Goal: Transaction & Acquisition: Purchase product/service

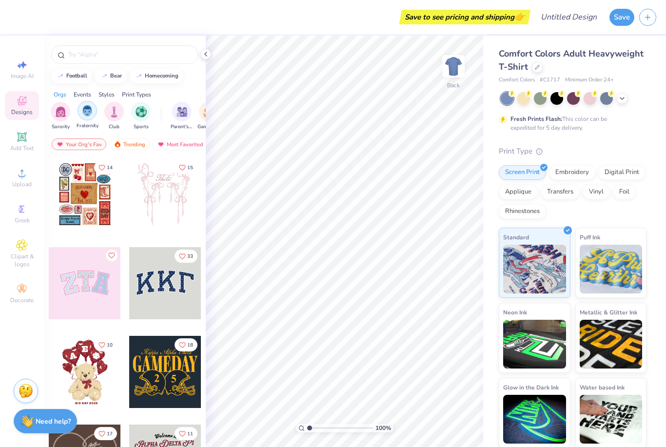
click at [114, 118] on img "filter for Club" at bounding box center [114, 111] width 11 height 11
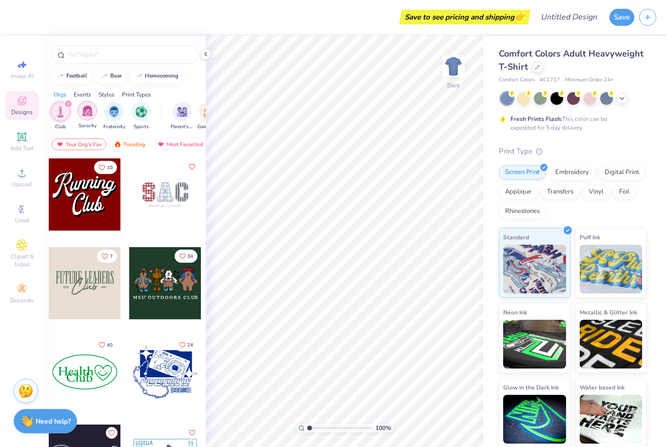
click at [118, 118] on img "filter for Fraternity" at bounding box center [114, 111] width 11 height 11
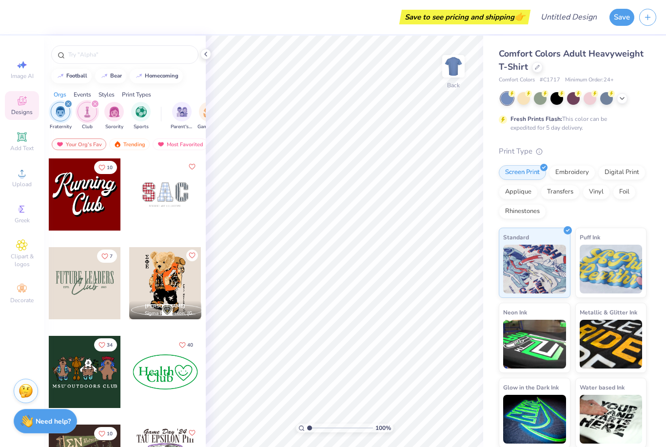
click at [93, 106] on icon "filter for Club" at bounding box center [95, 104] width 4 height 4
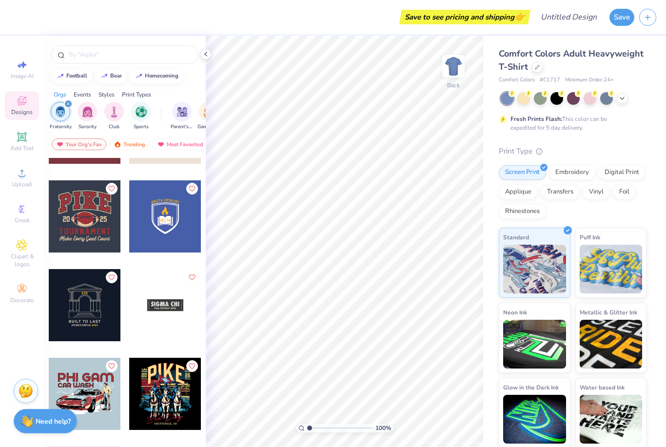
scroll to position [2019, 0]
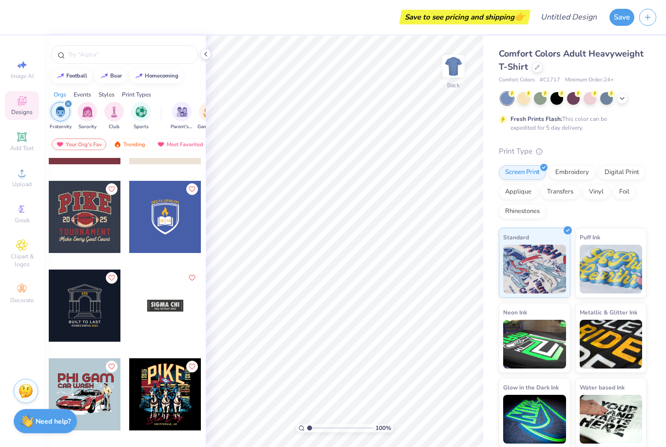
click at [71, 103] on div "filter for Fraternity" at bounding box center [68, 104] width 9 height 9
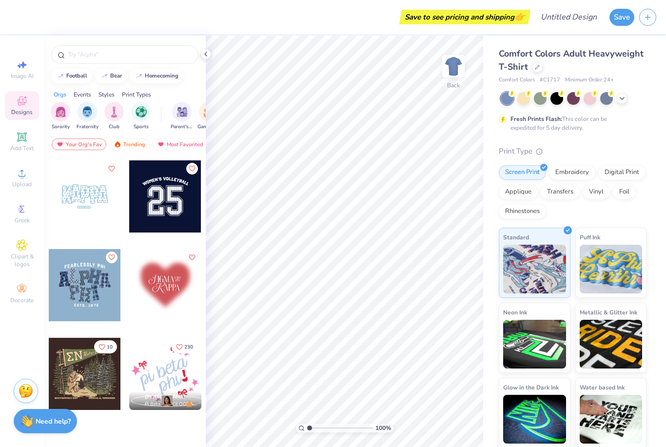
scroll to position [1063, 0]
click at [64, 112] on img "filter for Sorority" at bounding box center [60, 110] width 11 height 11
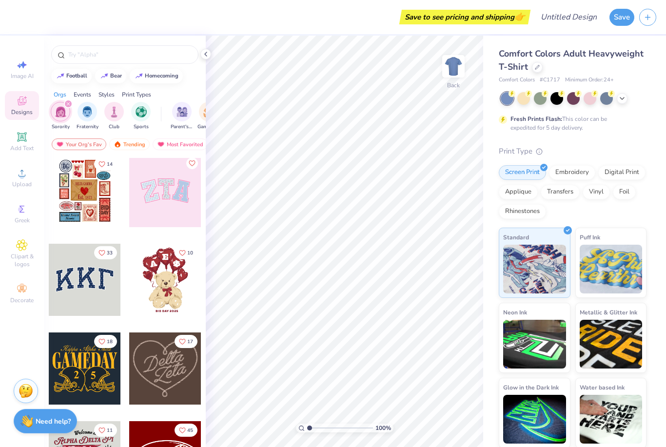
scroll to position [2, 0]
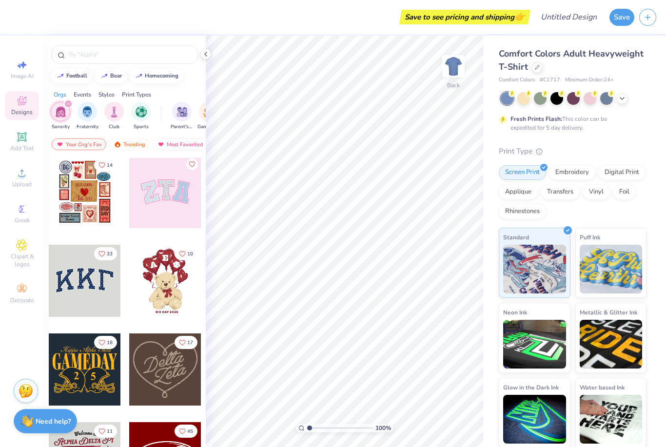
click at [384, 0] on div "Save to see pricing and shipping 👉" at bounding box center [272, 17] width 514 height 34
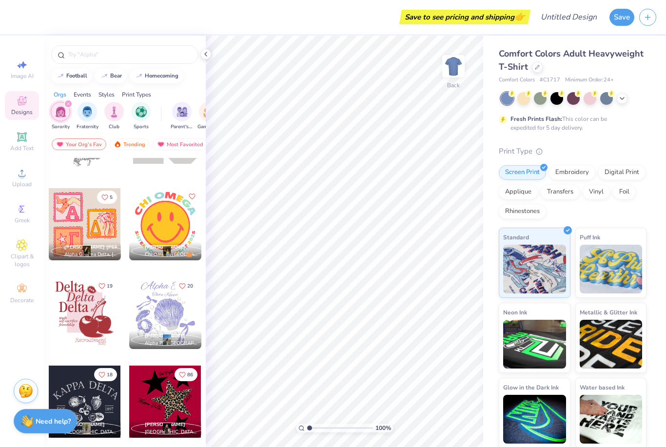
scroll to position [2894, 0]
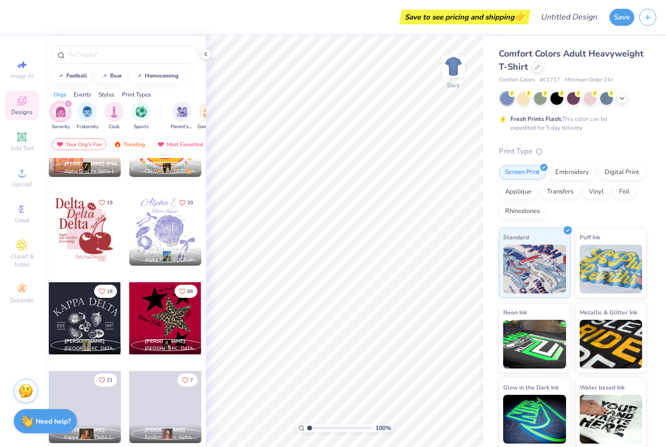
click at [533, 73] on div "Comfort Colors Adult Heavyweight T-Shirt" at bounding box center [573, 60] width 148 height 26
click at [533, 66] on div at bounding box center [537, 66] width 11 height 11
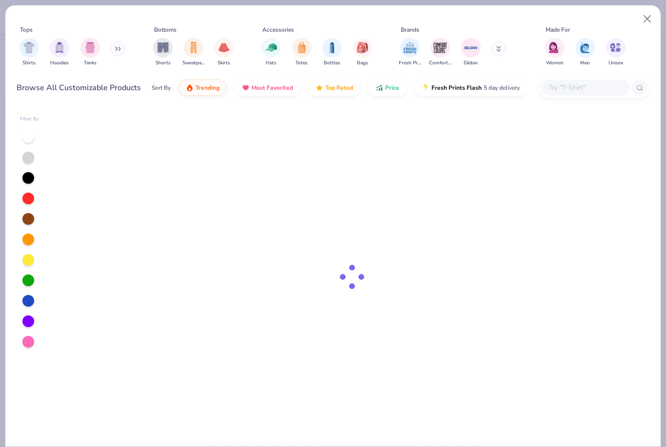
click at [530, 65] on div "Tops Shirts Hoodies Tanks Bottoms Shorts Sweatpants Skirts Accessories Hats Tot…" at bounding box center [334, 47] width 634 height 45
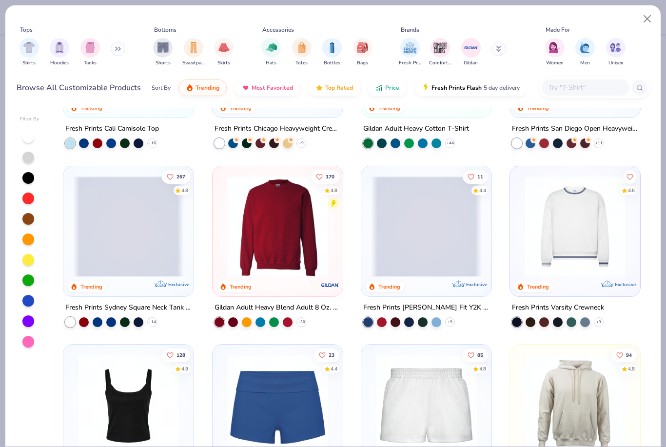
scroll to position [303, 0]
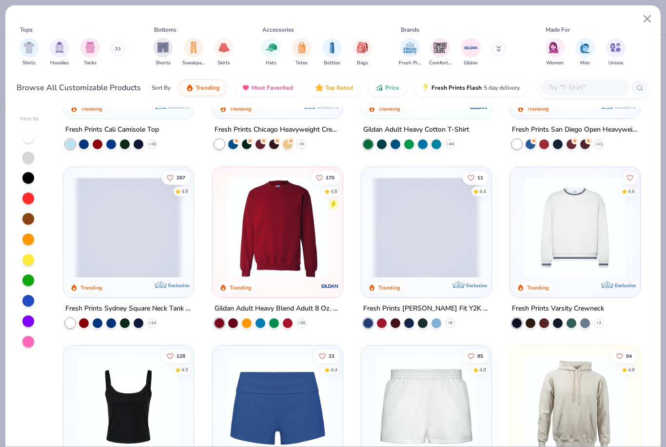
click at [587, 252] on img at bounding box center [575, 227] width 111 height 101
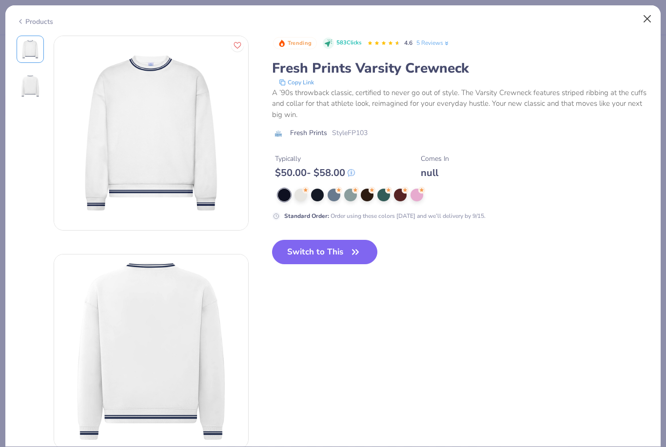
click at [653, 21] on button "Close" at bounding box center [647, 19] width 19 height 19
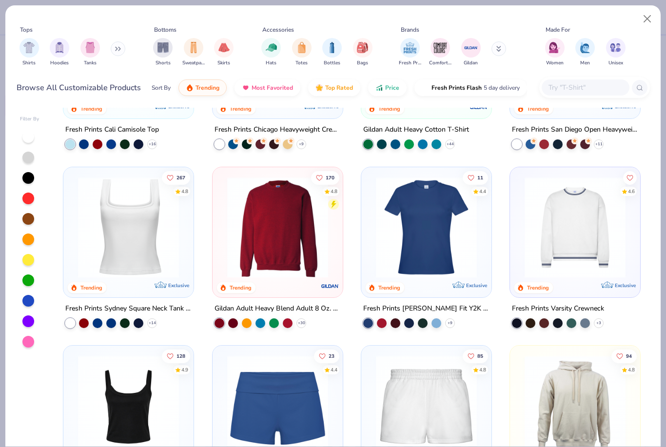
click at [265, 237] on img at bounding box center [277, 227] width 111 height 101
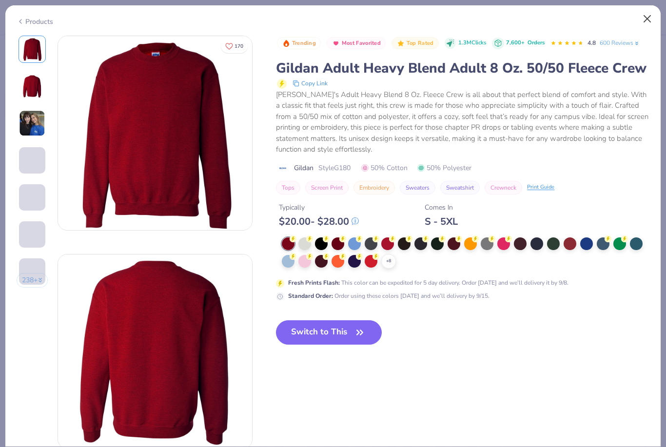
click at [649, 23] on button "Close" at bounding box center [647, 19] width 19 height 19
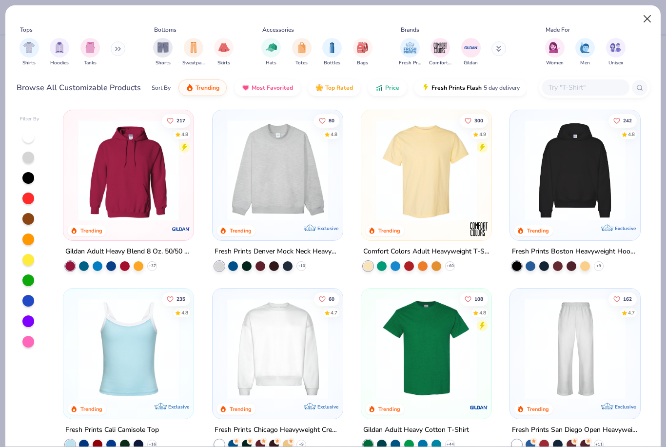
scroll to position [3, 0]
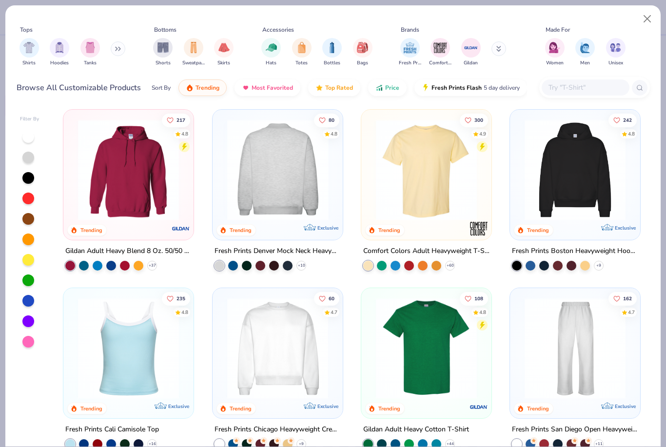
click at [222, 173] on img at bounding box center [166, 169] width 111 height 101
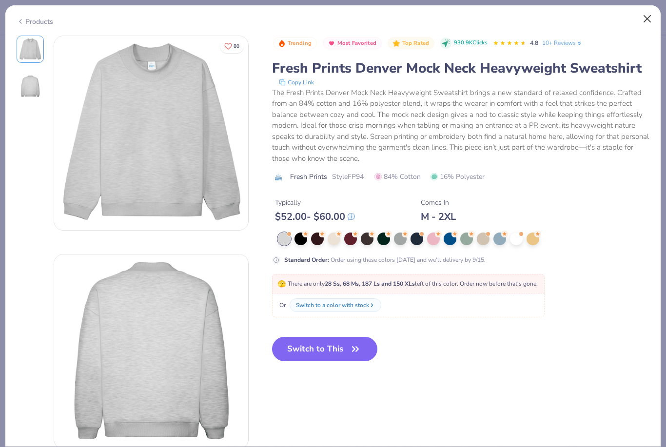
click at [649, 15] on button "Close" at bounding box center [647, 19] width 19 height 19
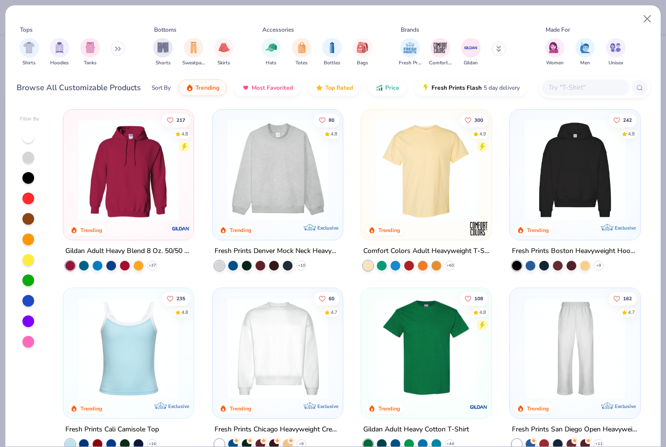
click at [278, 344] on img at bounding box center [277, 348] width 111 height 101
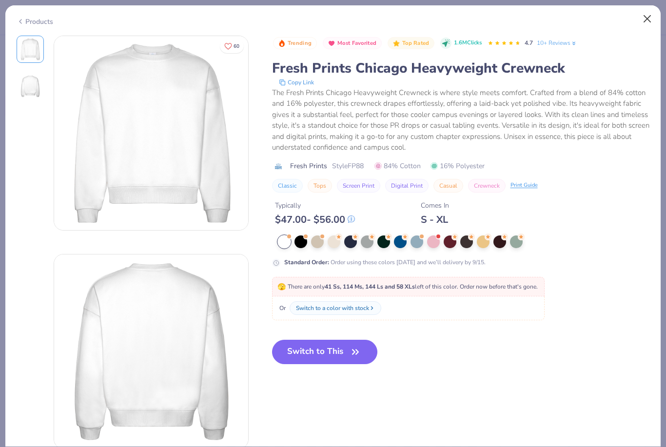
click at [649, 25] on button "Close" at bounding box center [647, 19] width 19 height 19
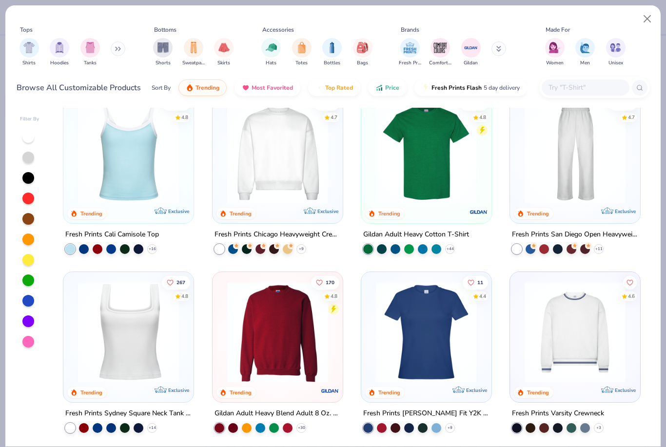
scroll to position [208, 0]
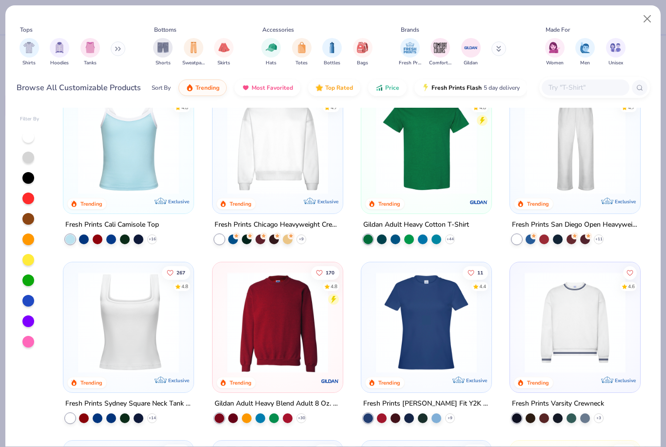
click at [303, 339] on img at bounding box center [277, 322] width 111 height 101
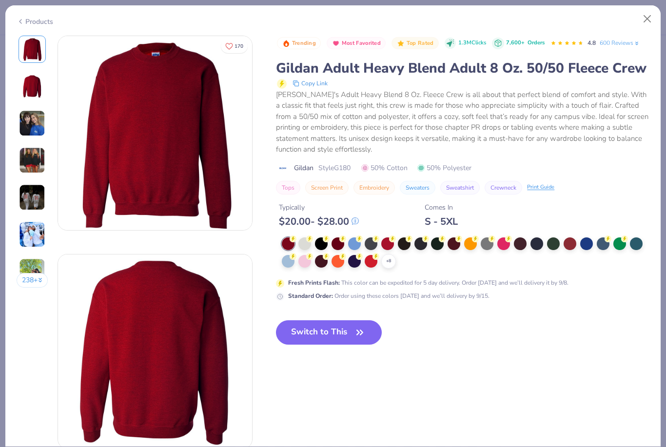
click at [309, 243] on div at bounding box center [305, 243] width 13 height 13
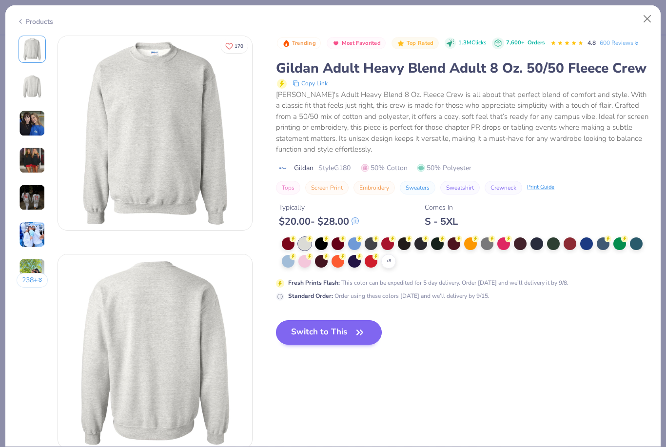
click at [320, 327] on button "Switch to This" at bounding box center [329, 332] width 106 height 24
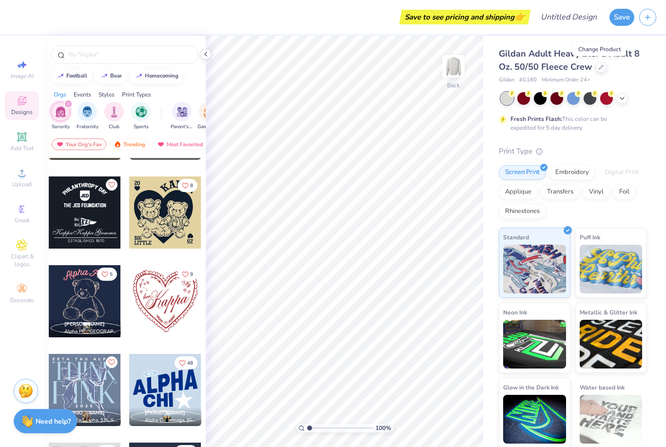
scroll to position [5053, 0]
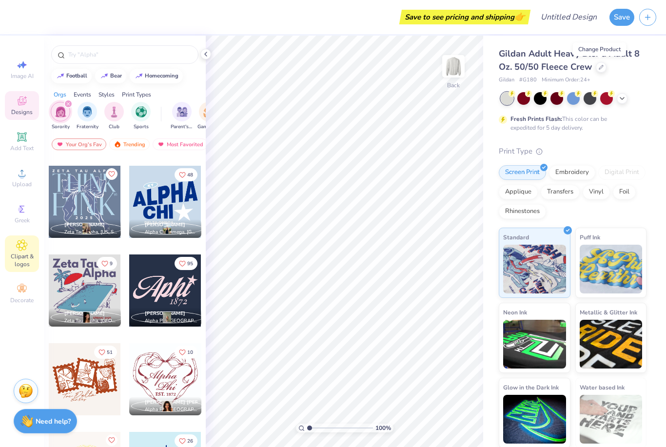
click at [14, 255] on div "Clipart & logos" at bounding box center [22, 254] width 34 height 37
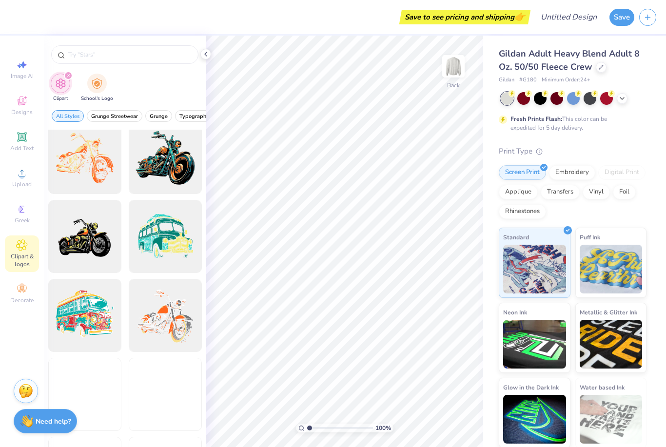
scroll to position [926, 0]
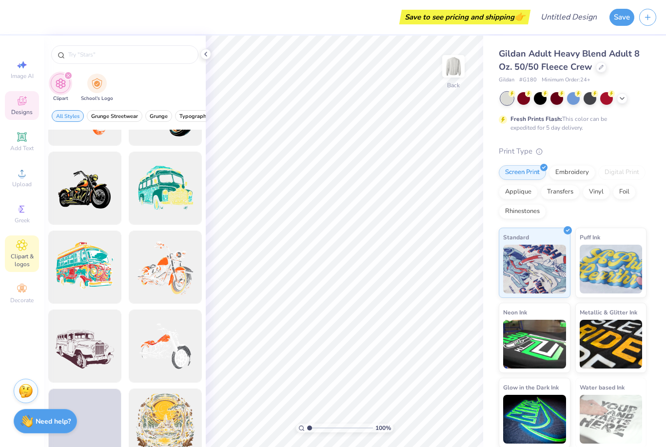
click at [20, 100] on icon at bounding box center [22, 101] width 12 height 12
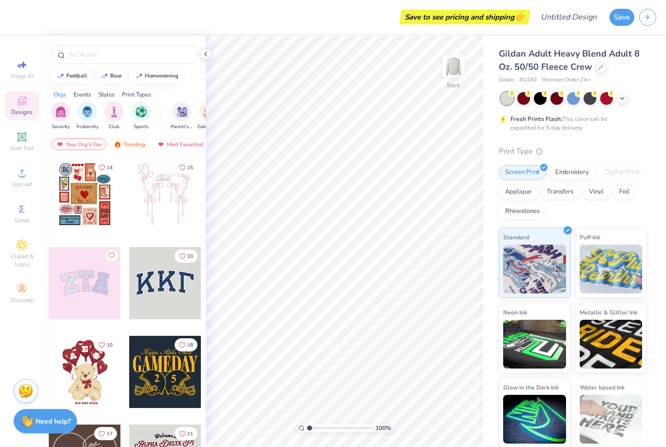
click at [131, 96] on div "Print Types" at bounding box center [136, 94] width 29 height 9
click at [106, 99] on div "Styles" at bounding box center [107, 94] width 16 height 9
click at [87, 99] on div "Events" at bounding box center [83, 94] width 18 height 9
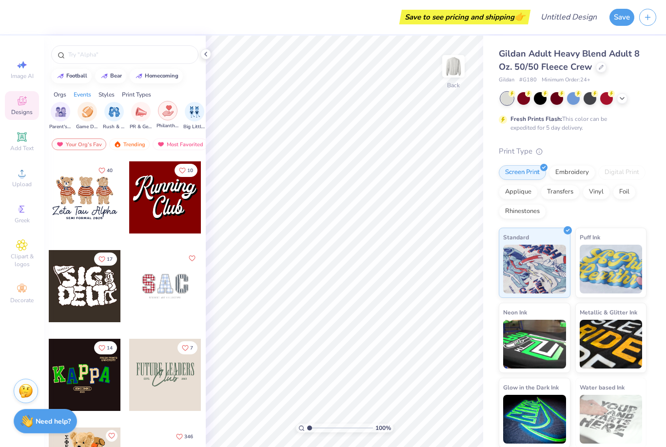
scroll to position [441, 0]
click at [86, 207] on div at bounding box center [85, 197] width 72 height 72
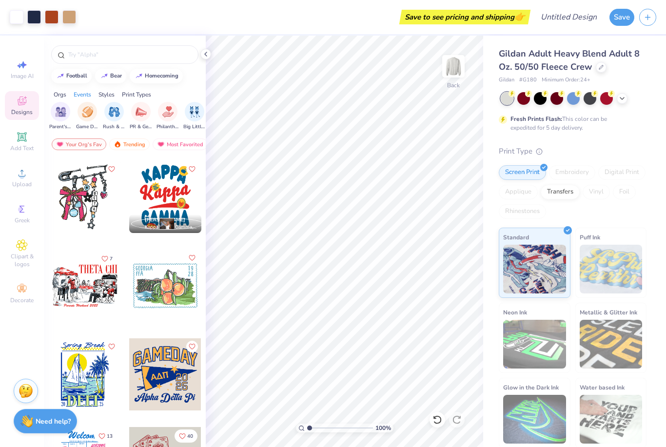
scroll to position [2500, 0]
